Goal: Task Accomplishment & Management: Manage account settings

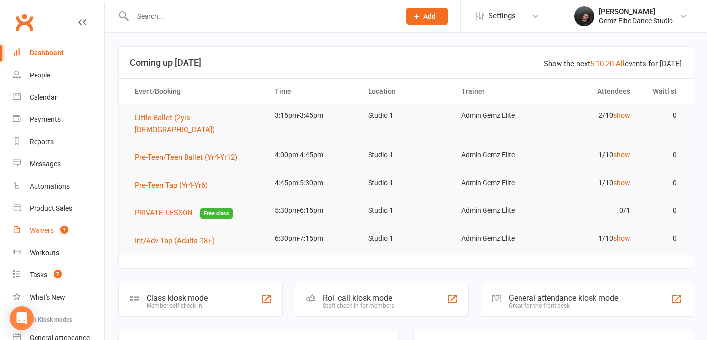
click at [39, 237] on link "Waivers 1" at bounding box center [58, 231] width 91 height 22
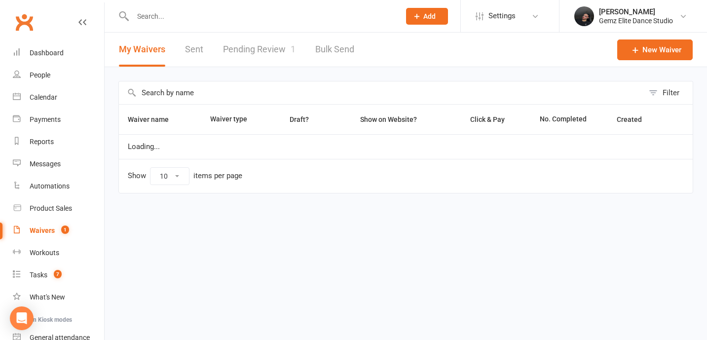
select select "100"
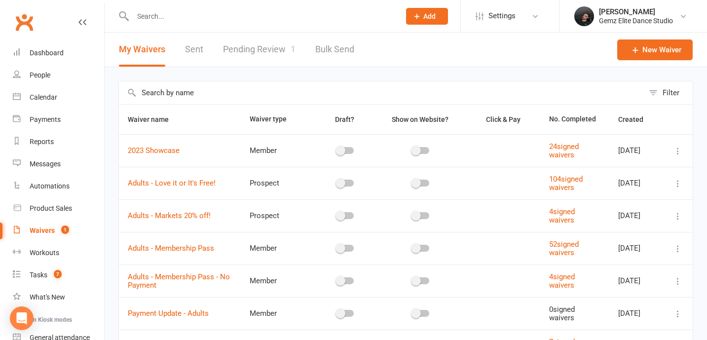
click at [252, 45] on link "Pending Review 1" at bounding box center [259, 50] width 73 height 34
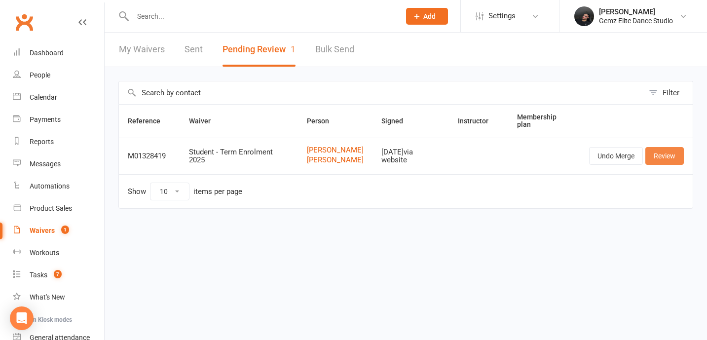
click at [671, 159] on link "Review" at bounding box center [665, 156] width 39 height 18
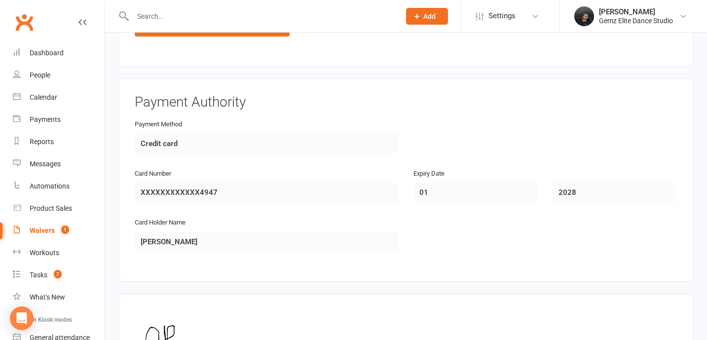
scroll to position [1727, 0]
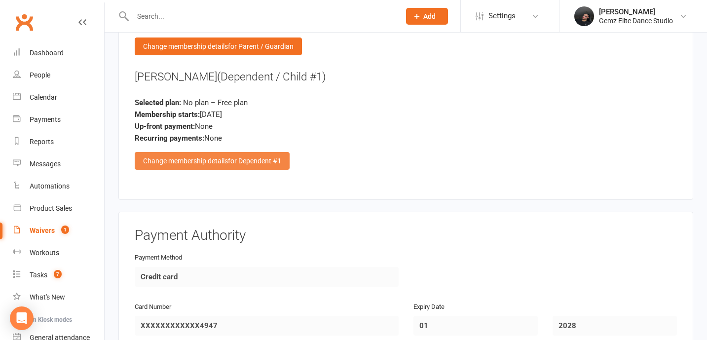
click at [260, 157] on span "for Dependent #1" at bounding box center [254, 161] width 53 height 8
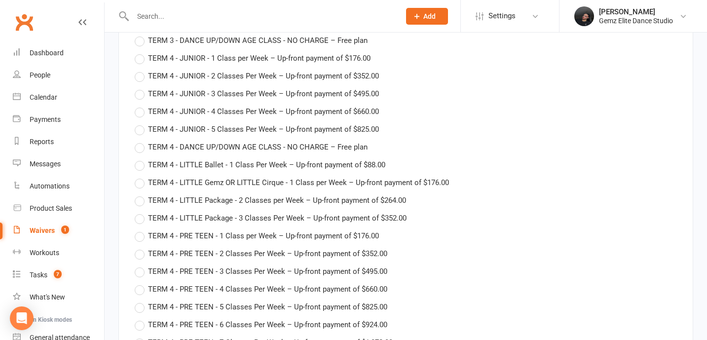
scroll to position [3169, 0]
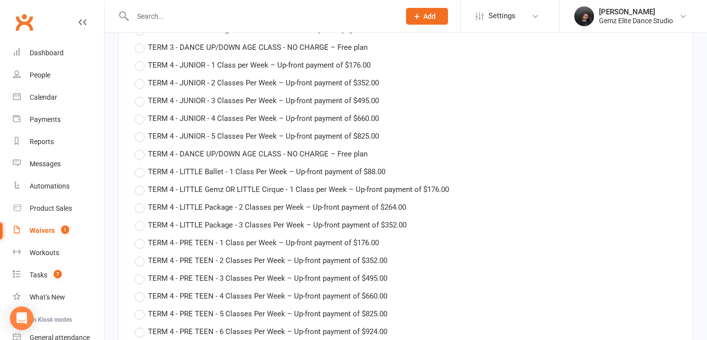
click at [238, 63] on span "TERM 4 - JUNIOR - 1 Class per Week – Up-front payment of $176.00" at bounding box center [259, 64] width 223 height 10
click at [141, 59] on input "TERM 4 - JUNIOR - 1 Class per Week – Up-front payment of $176.00" at bounding box center [138, 59] width 6 height 0
type input "TERM 4 - JUNIOR - 1 Class per Week"
type input "30 Sep 2024"
type input "13 Aug 2025"
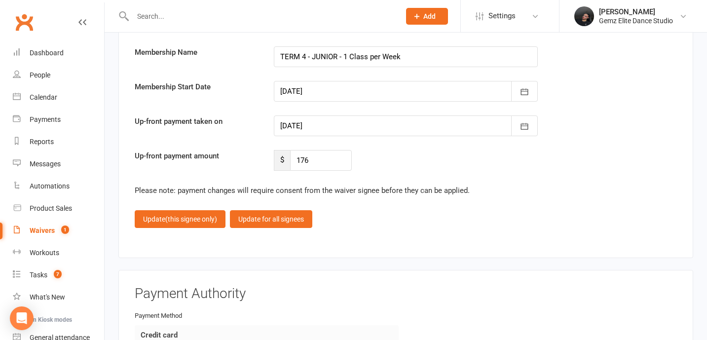
scroll to position [3816, 0]
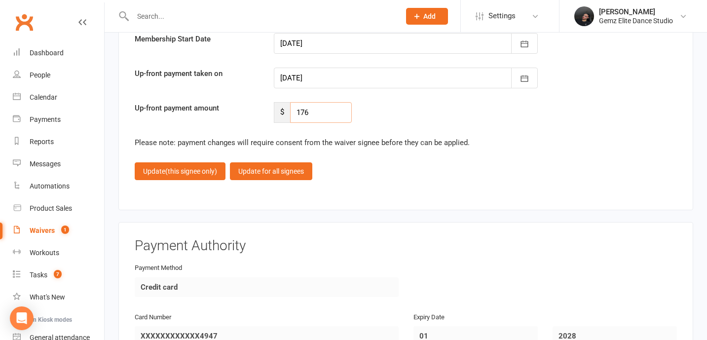
click at [313, 116] on input "176" at bounding box center [321, 112] width 62 height 21
type input "1"
type input "132"
click at [176, 170] on span "(this signee only)" at bounding box center [191, 171] width 52 height 8
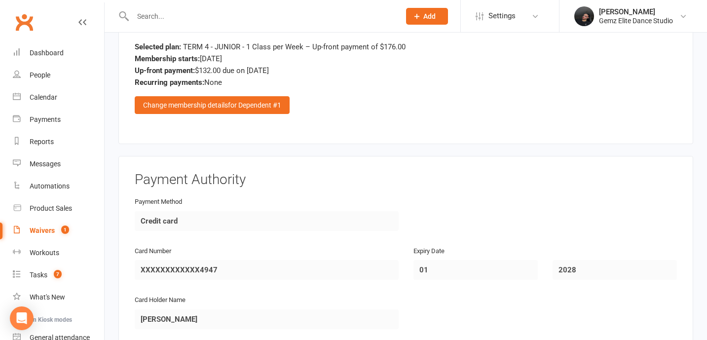
scroll to position [1997, 0]
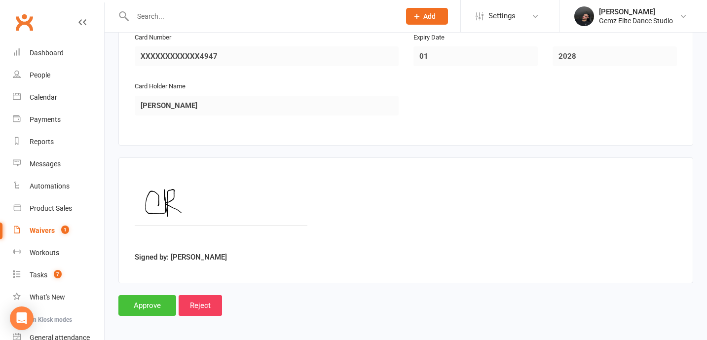
click at [147, 304] on input "Approve" at bounding box center [147, 305] width 58 height 21
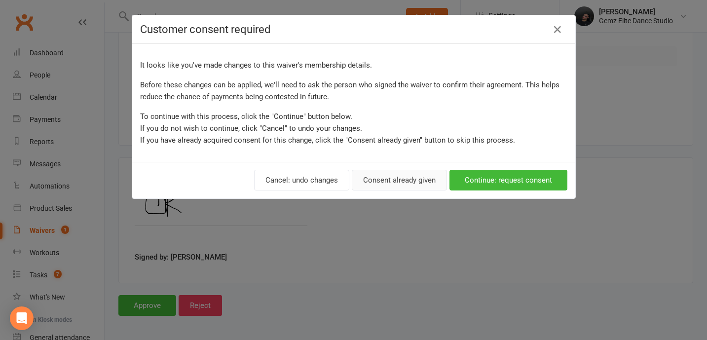
click at [423, 177] on button "Consent already given" at bounding box center [399, 180] width 95 height 21
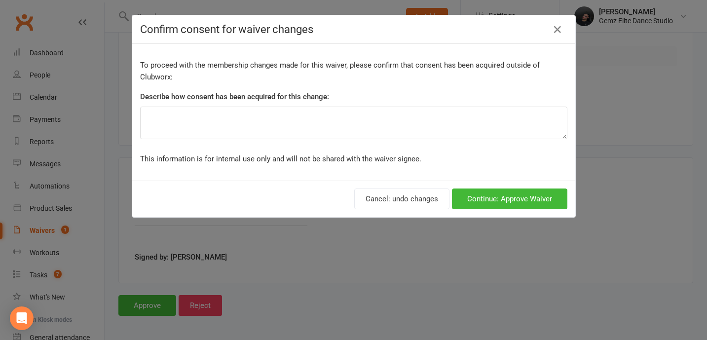
click at [331, 141] on div "To proceed with the membership changes made for this waiver, please confirm tha…" at bounding box center [353, 112] width 443 height 137
click at [360, 119] on textarea at bounding box center [353, 123] width 427 height 33
type textarea "Discount For Late Enrollment - ZP"
click at [548, 196] on button "Continue: Approve Waiver" at bounding box center [510, 199] width 116 height 21
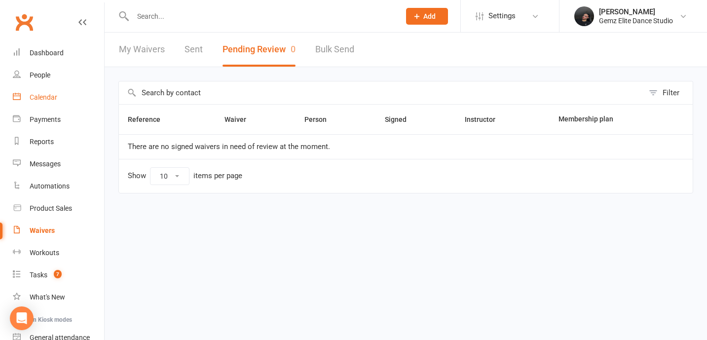
click at [55, 90] on link "Calendar" at bounding box center [58, 97] width 91 height 22
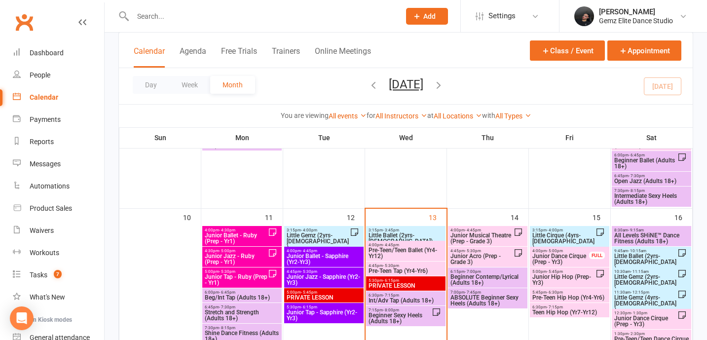
scroll to position [379, 0]
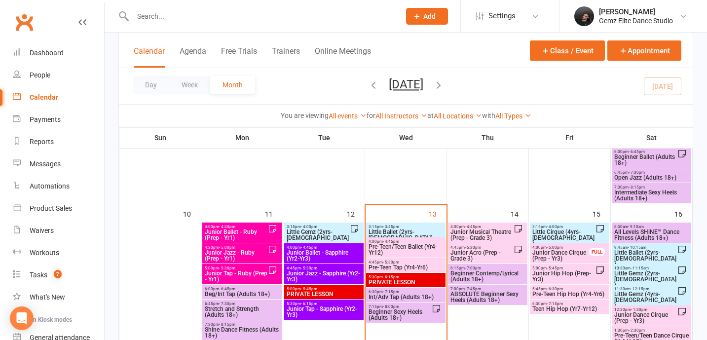
click at [578, 273] on span "Junior Hip Hop (Prep-Yr3)" at bounding box center [564, 277] width 64 height 12
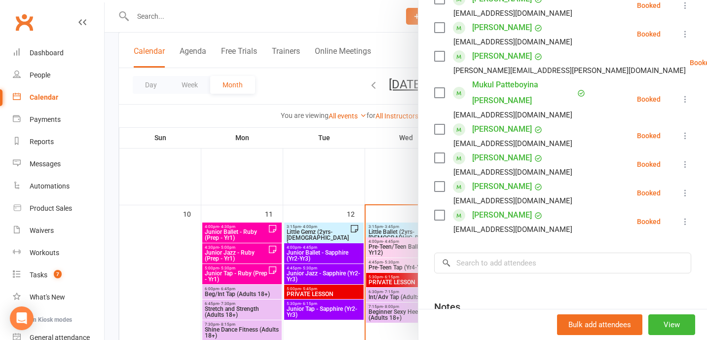
scroll to position [299, 0]
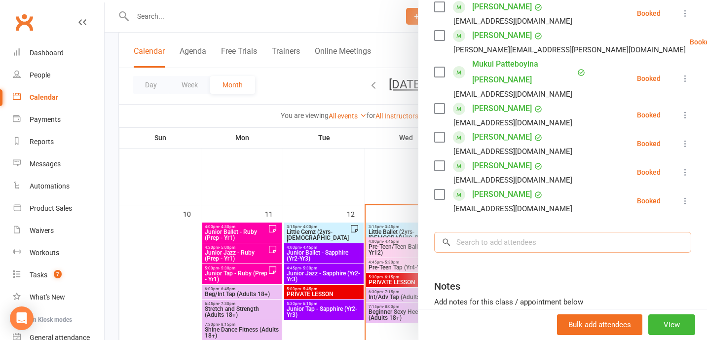
click at [533, 232] on input "search" at bounding box center [562, 242] width 257 height 21
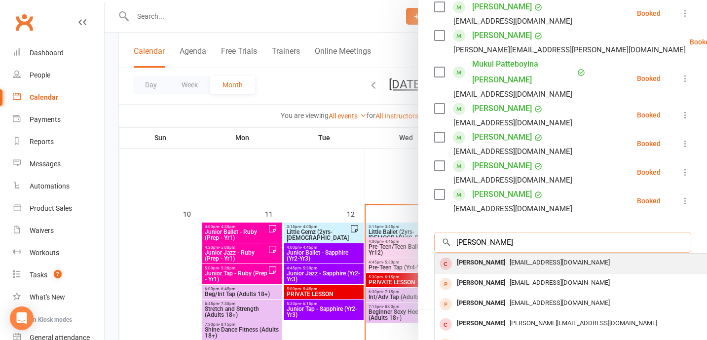
type input "[PERSON_NAME]"
click at [492, 256] on div "[PERSON_NAME]" at bounding box center [481, 263] width 57 height 14
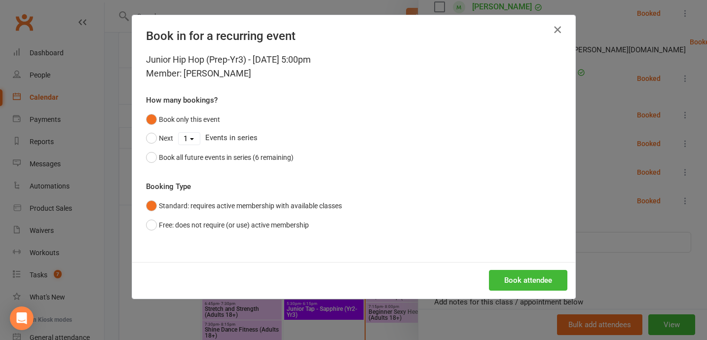
click at [559, 32] on icon "button" at bounding box center [558, 30] width 12 height 12
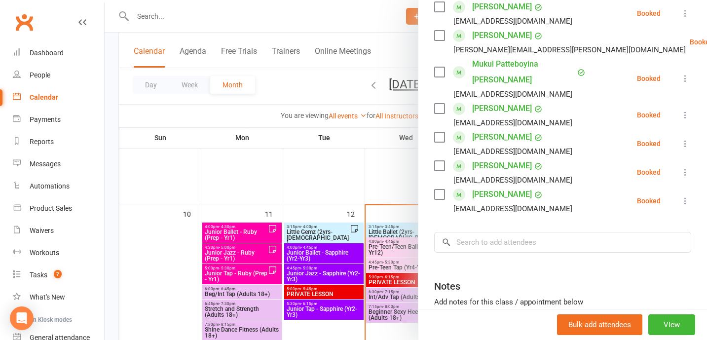
click at [204, 16] on div at bounding box center [406, 170] width 603 height 340
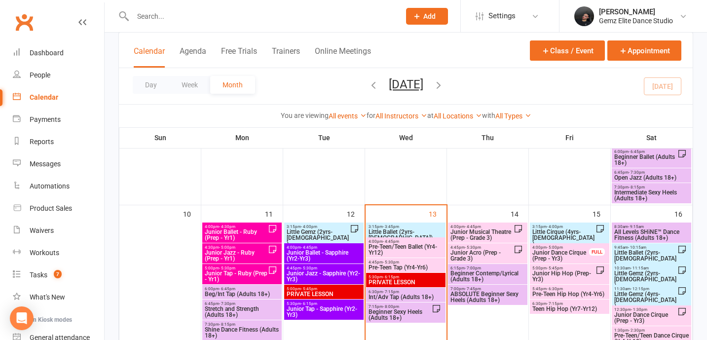
click at [176, 22] on input "text" at bounding box center [262, 16] width 264 height 14
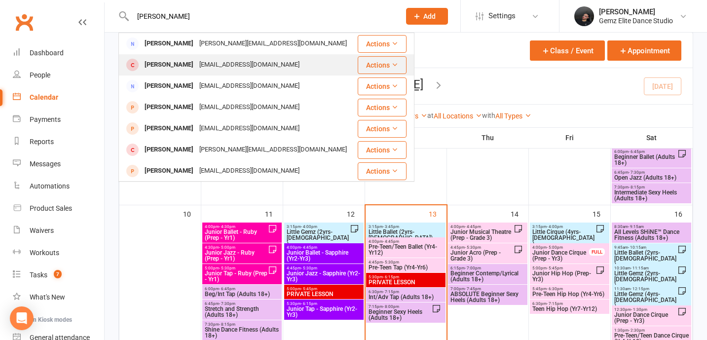
type input "[PERSON_NAME]"
click at [182, 70] on div "[PERSON_NAME]" at bounding box center [169, 65] width 55 height 14
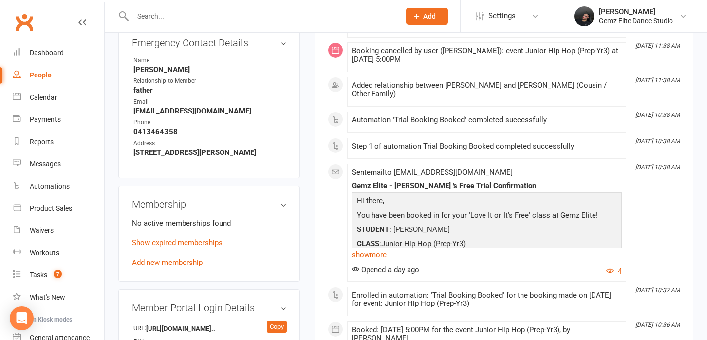
scroll to position [449, 0]
click at [206, 241] on link "Show expired memberships" at bounding box center [177, 241] width 91 height 9
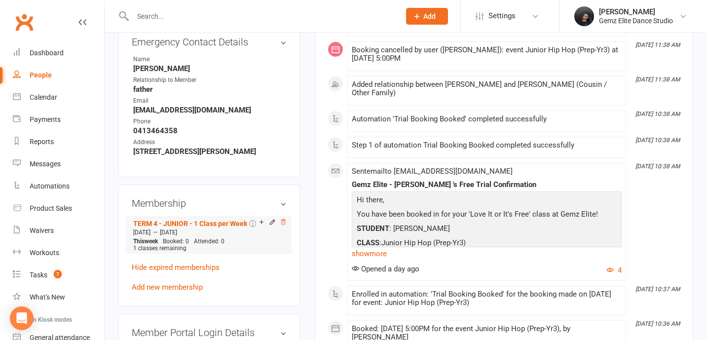
click at [284, 220] on icon at bounding box center [283, 222] width 5 height 5
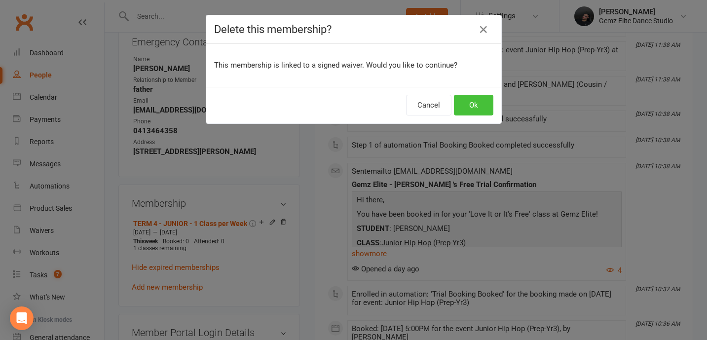
click at [483, 103] on button "Ok" at bounding box center [473, 105] width 39 height 21
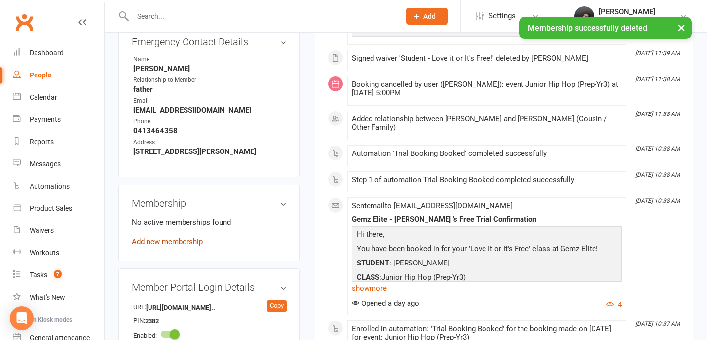
click at [191, 241] on link "Add new membership" at bounding box center [167, 241] width 71 height 9
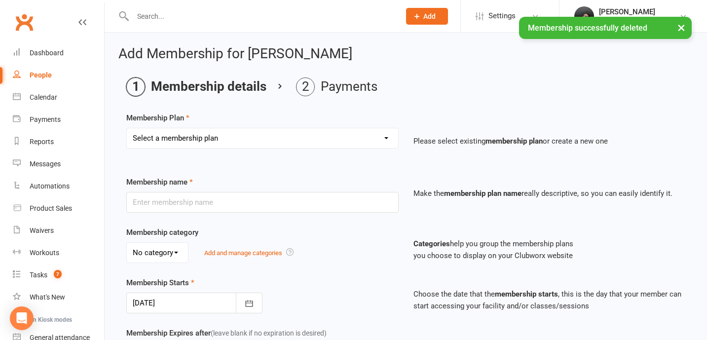
click at [338, 137] on select "Select a membership plan Create new Membership Plan 1 Class Adult Pass 5 Class …" at bounding box center [263, 138] width 272 height 20
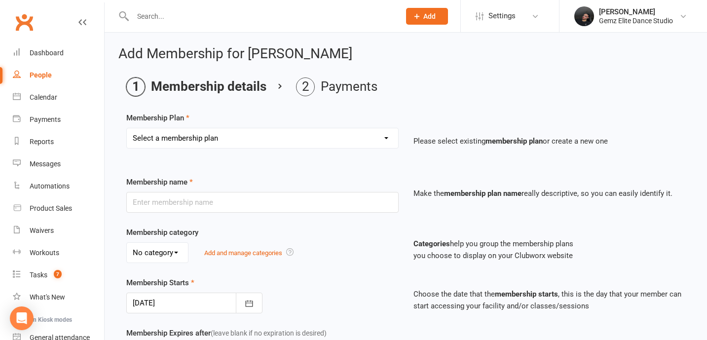
select select "58"
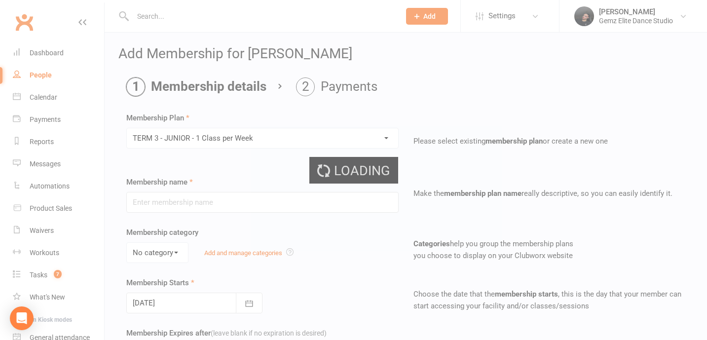
type input "TERM 3 - JUNIOR - 1 Class per Week"
select select "1"
type input "14 Jul 2025"
type input "10"
select select "1"
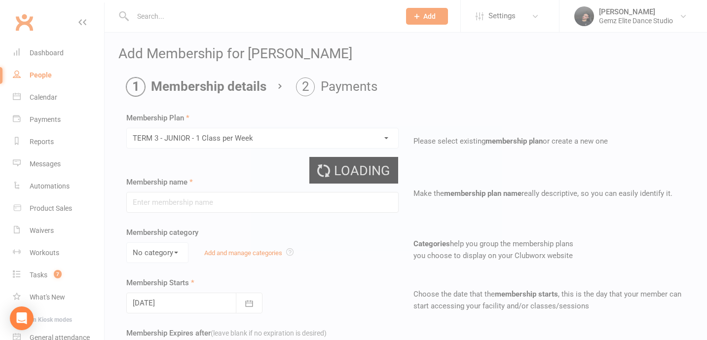
type input "1"
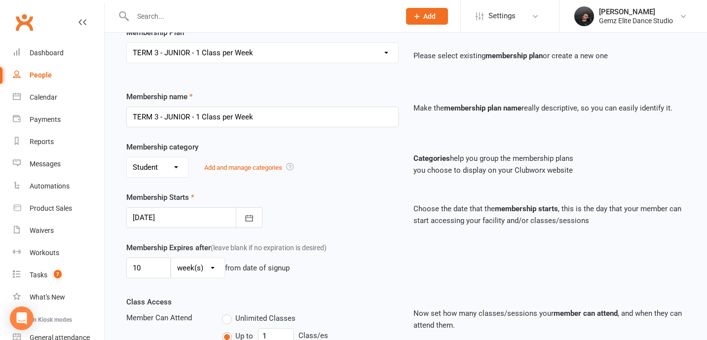
scroll to position [86, 0]
click at [190, 215] on div at bounding box center [194, 216] width 136 height 21
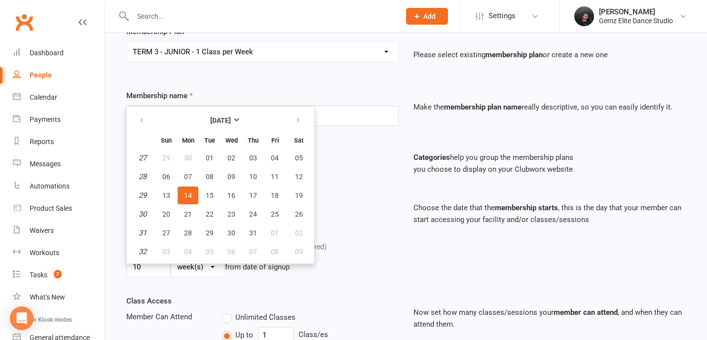
click at [346, 100] on div "Membership name TERM 3 - JUNIOR - 1 Class per Week" at bounding box center [262, 108] width 287 height 37
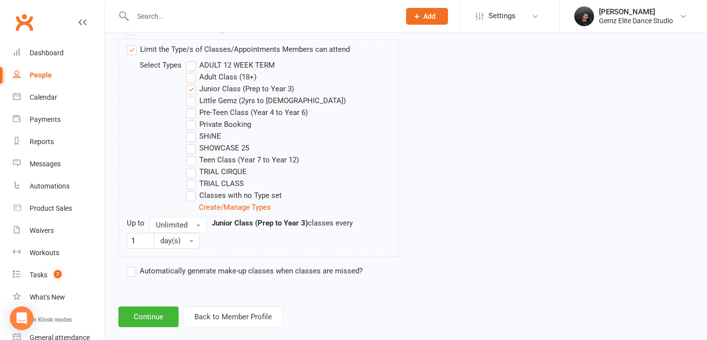
scroll to position [507, 0]
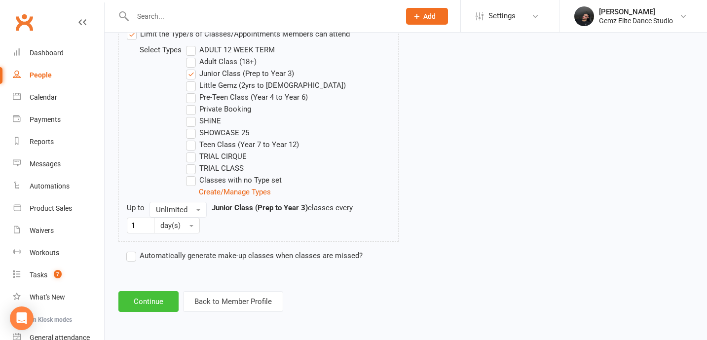
click at [156, 299] on button "Continue" at bounding box center [148, 301] width 60 height 21
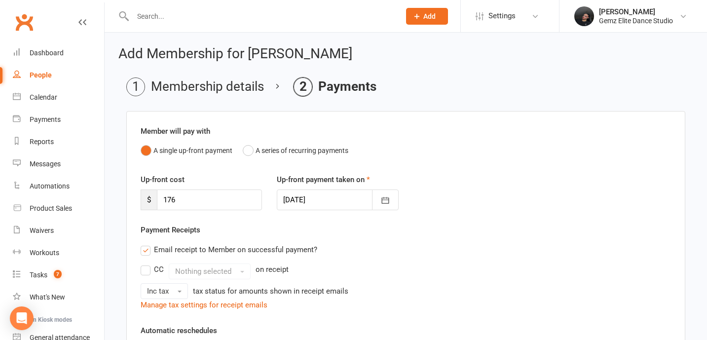
click at [234, 212] on div "Up-front cost $ 176 Up-front payment taken on 13 Aug 2025 August 2025 Sun Mon T…" at bounding box center [405, 199] width 545 height 50
click at [238, 199] on input "176" at bounding box center [209, 200] width 105 height 21
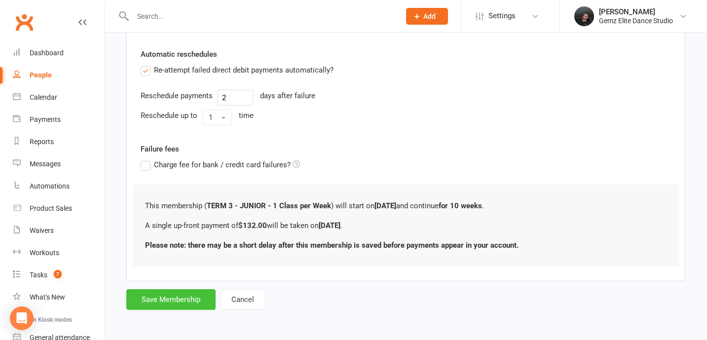
type input "132"
click at [190, 302] on button "Save Membership" at bounding box center [170, 299] width 89 height 21
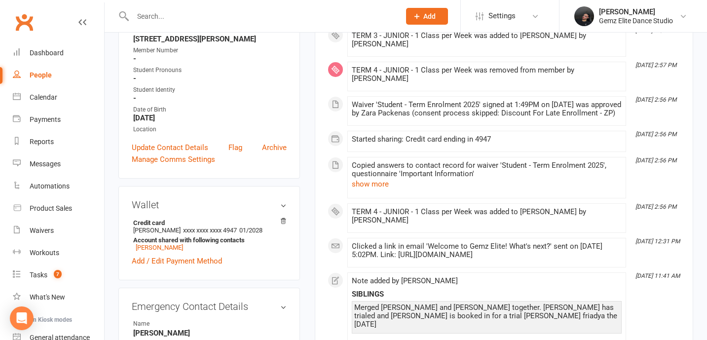
scroll to position [188, 0]
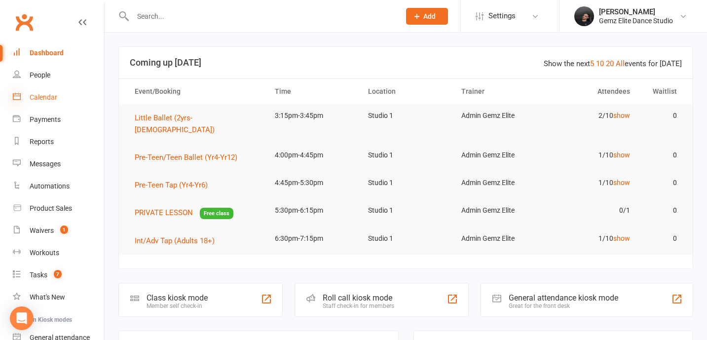
click at [18, 97] on icon at bounding box center [17, 96] width 8 height 8
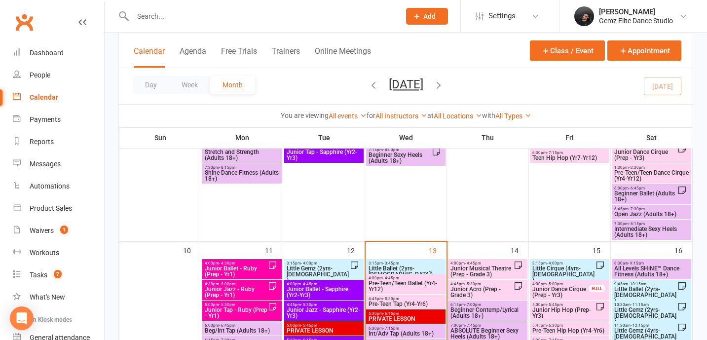
scroll to position [343, 0]
click at [581, 307] on span "Junior Hip Hop (Prep-Yr3)" at bounding box center [564, 313] width 64 height 12
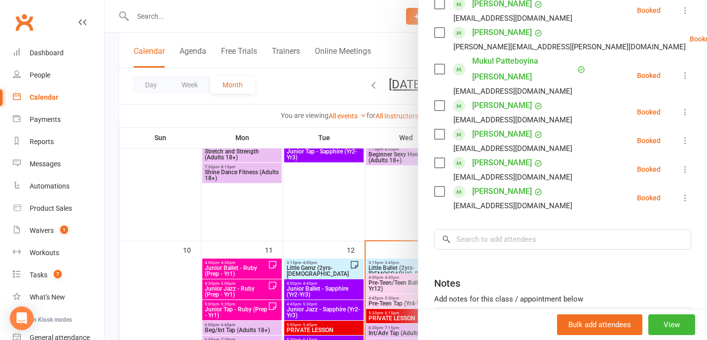
scroll to position [332, 0]
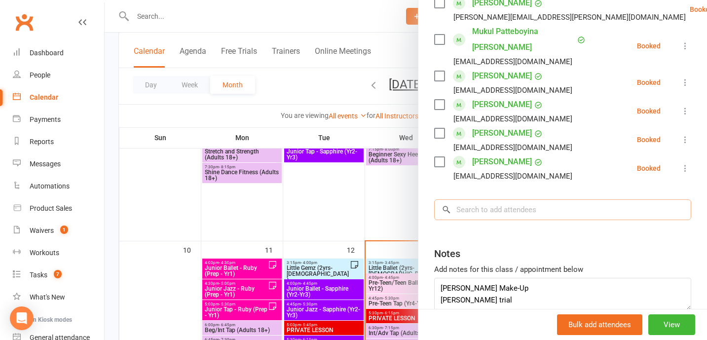
click at [466, 199] on input "search" at bounding box center [562, 209] width 257 height 21
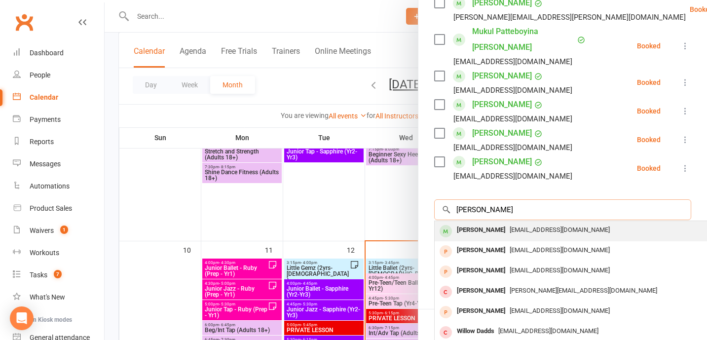
type input "[PERSON_NAME]"
click at [515, 226] on span "[EMAIL_ADDRESS][DOMAIN_NAME]" at bounding box center [560, 229] width 100 height 7
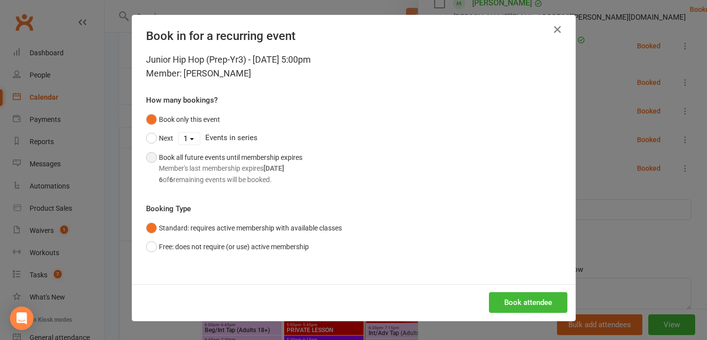
click at [203, 170] on div "Member's last membership expires [DATE]" at bounding box center [231, 168] width 144 height 11
click at [553, 307] on button "Book attendee" at bounding box center [528, 302] width 78 height 21
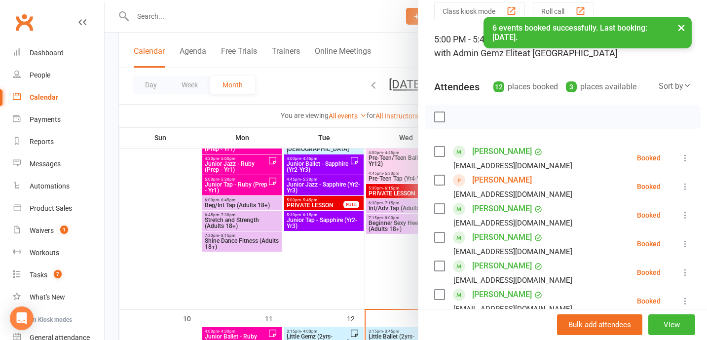
scroll to position [29, 0]
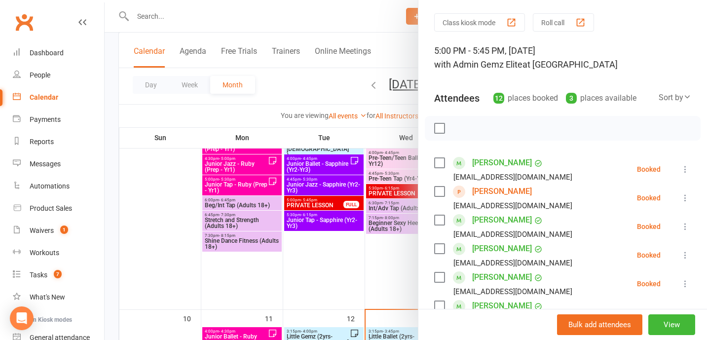
click at [369, 294] on div at bounding box center [406, 170] width 603 height 340
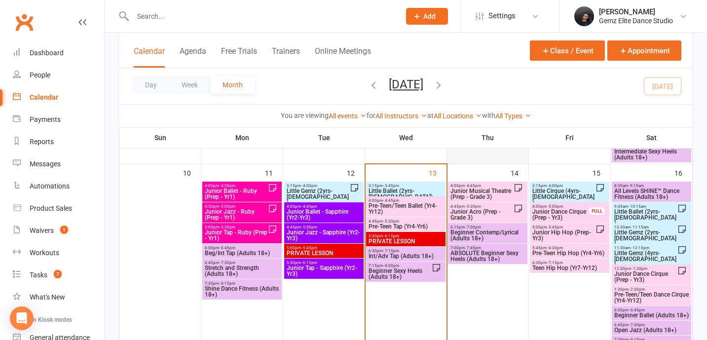
scroll to position [445, 0]
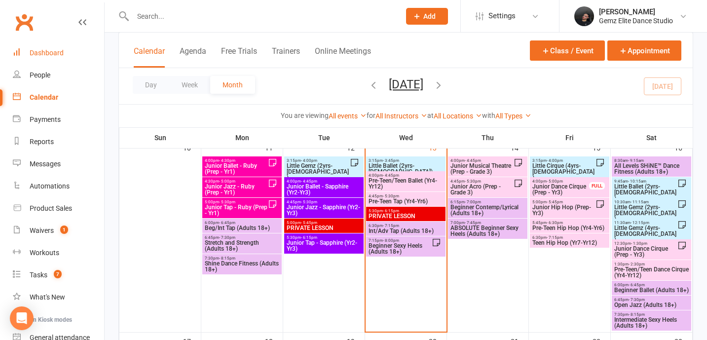
click at [43, 43] on link "Dashboard" at bounding box center [58, 53] width 91 height 22
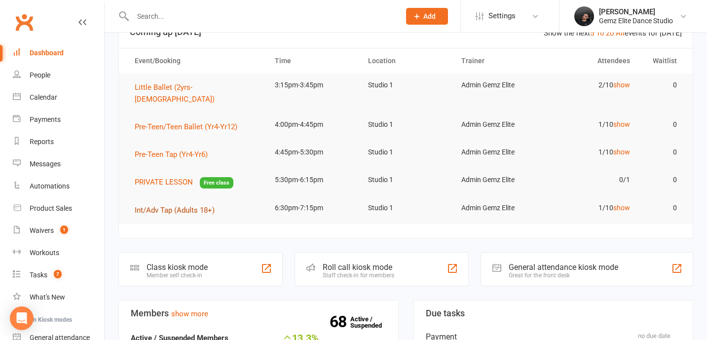
scroll to position [35, 0]
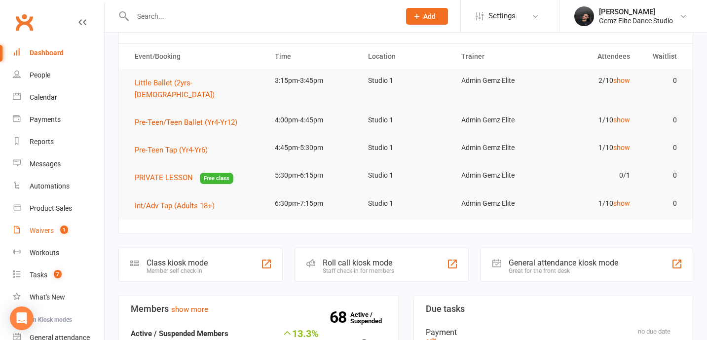
click at [67, 233] on count-badge "1" at bounding box center [61, 231] width 13 height 8
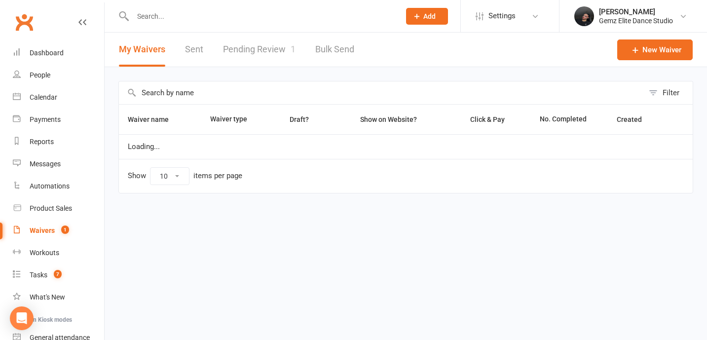
select select "100"
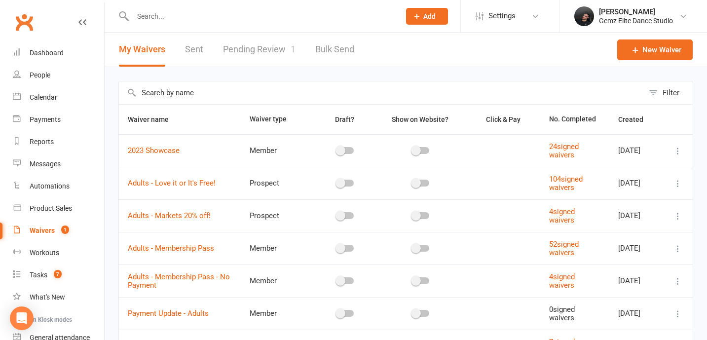
click at [273, 60] on link "Pending Review 1" at bounding box center [259, 50] width 73 height 34
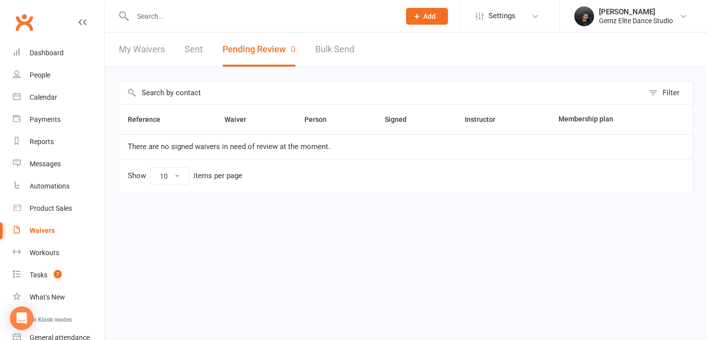
click at [120, 56] on link "My Waivers" at bounding box center [142, 50] width 46 height 34
select select "100"
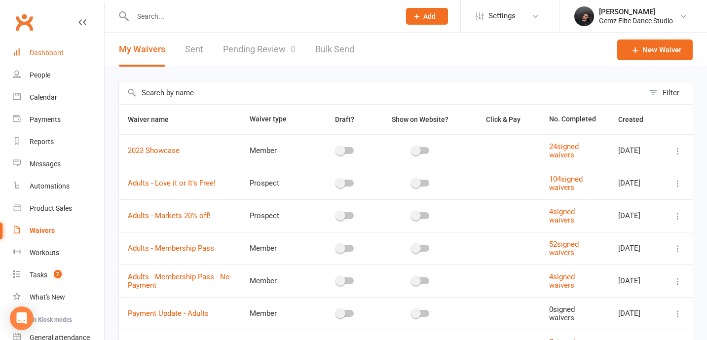
click at [57, 50] on div "Dashboard" at bounding box center [47, 53] width 34 height 8
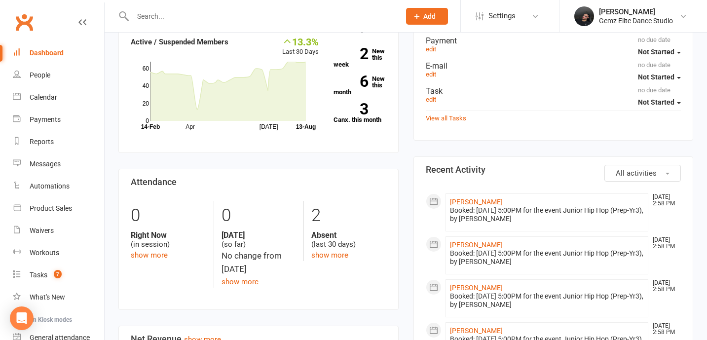
scroll to position [341, 0]
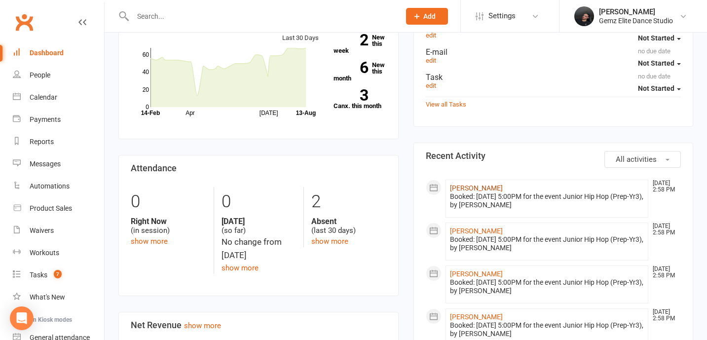
click at [475, 184] on link "[PERSON_NAME]" at bounding box center [476, 188] width 53 height 8
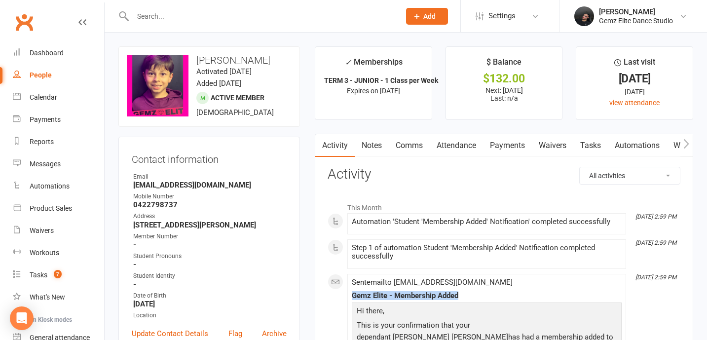
drag, startPoint x: 467, startPoint y: 296, endPoint x: 339, endPoint y: 296, distance: 128.3
copy div "Gemz Elite - Membership Added"
click at [47, 101] on div "Calendar" at bounding box center [44, 97] width 28 height 8
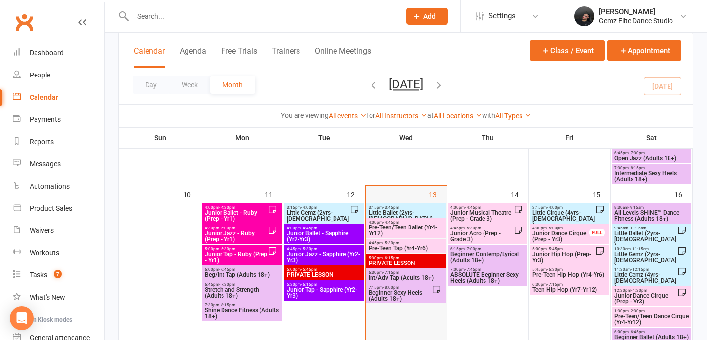
scroll to position [384, 0]
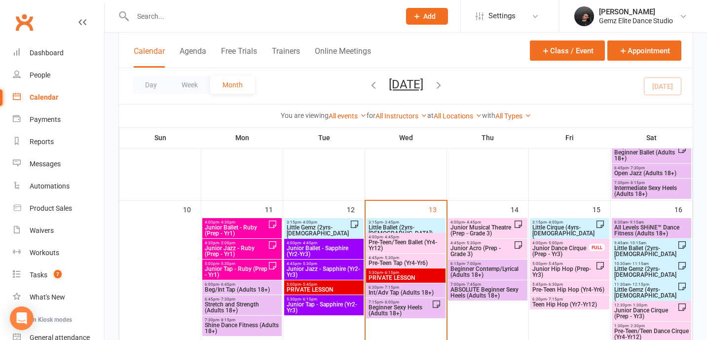
click at [407, 223] on span "3:15pm - 3:45pm" at bounding box center [406, 222] width 76 height 4
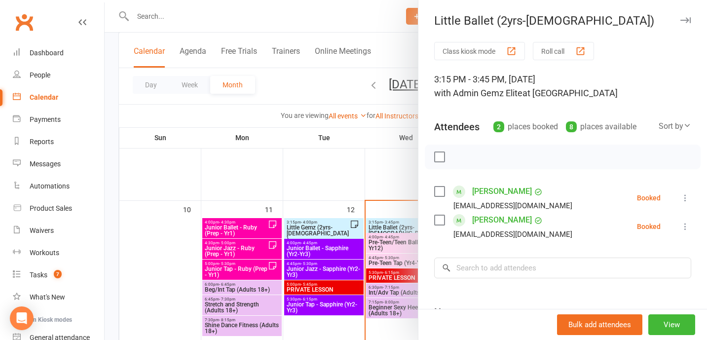
click at [184, 253] on div at bounding box center [406, 170] width 603 height 340
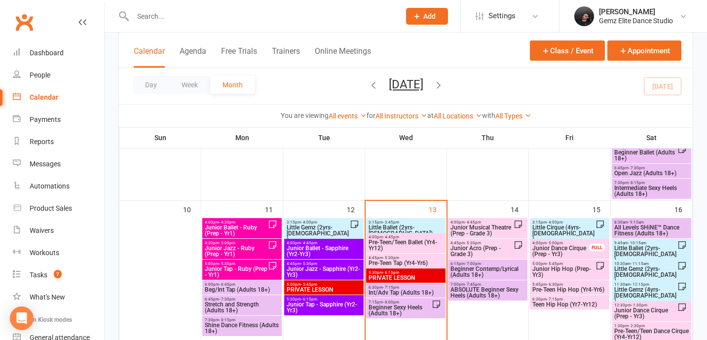
click at [388, 230] on span "Little Ballet (2yrs-[DEMOGRAPHIC_DATA])" at bounding box center [406, 231] width 76 height 12
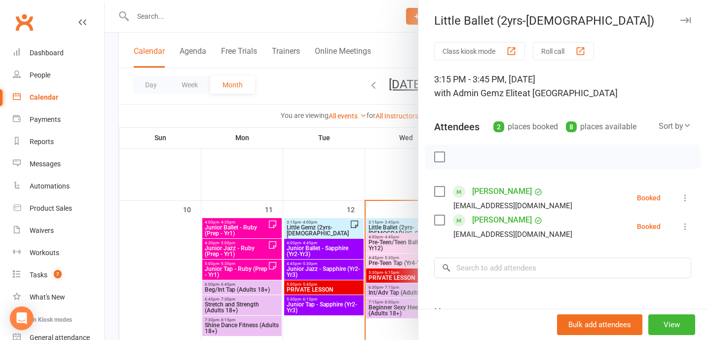
click at [687, 199] on icon at bounding box center [686, 198] width 10 height 10
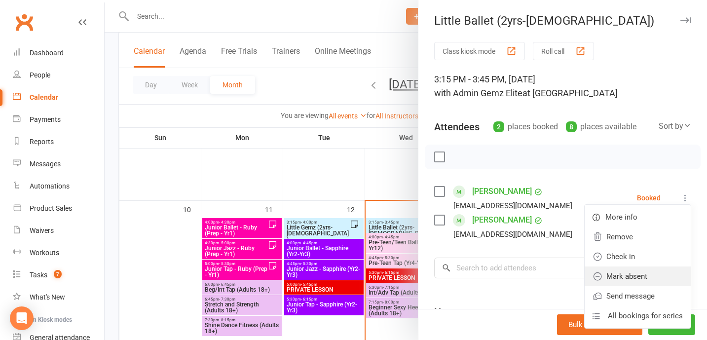
click at [657, 271] on link "Mark absent" at bounding box center [638, 277] width 106 height 20
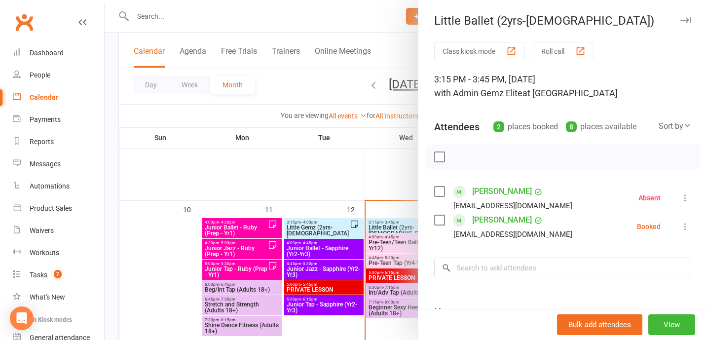
click at [683, 229] on icon at bounding box center [686, 227] width 10 height 10
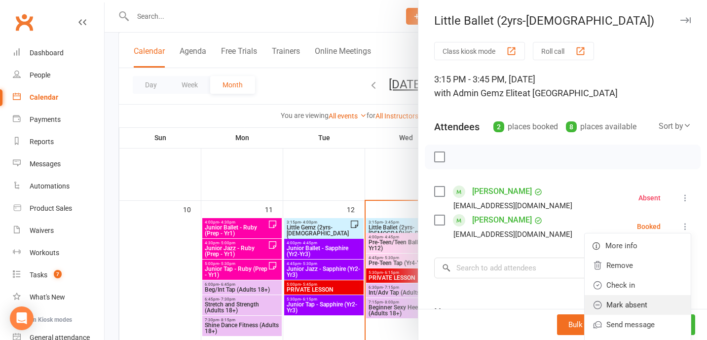
click at [661, 302] on link "Mark absent" at bounding box center [638, 305] width 106 height 20
